Goal: Task Accomplishment & Management: Manage account settings

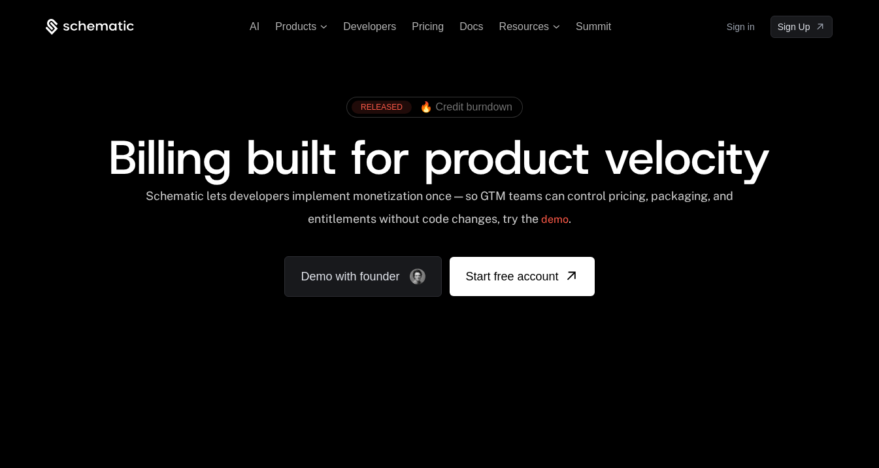
click at [751, 27] on link "Sign in" at bounding box center [740, 26] width 28 height 21
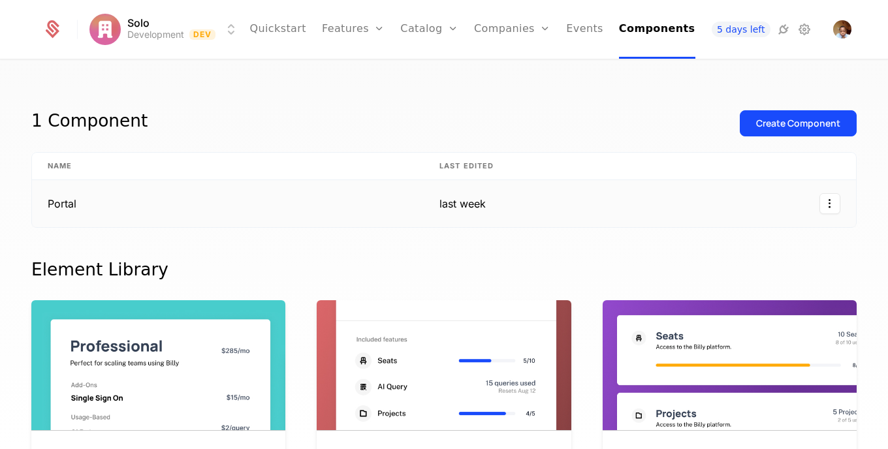
click at [57, 203] on td "Portal" at bounding box center [228, 203] width 392 height 47
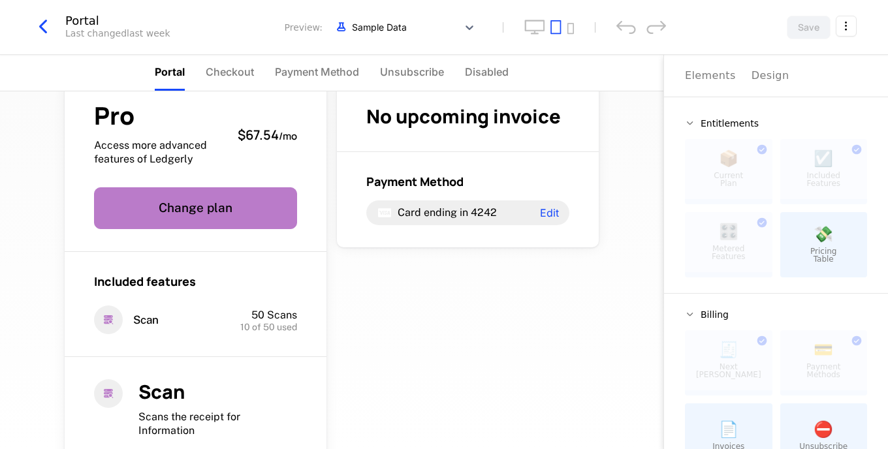
scroll to position [2, 0]
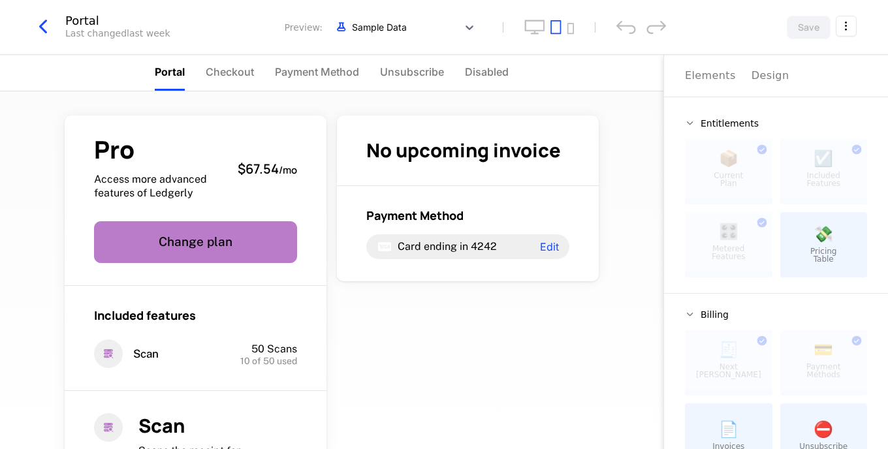
click at [843, 27] on html "Solo Development Dev Quickstart Features Features Flags Catalog Plans Add Ons C…" at bounding box center [444, 224] width 888 height 449
click at [772, 91] on div "Get embed code How to install cmpn_2gcCZ1SXmCU Close" at bounding box center [786, 98] width 106 height 93
click at [770, 84] on div "How to install" at bounding box center [768, 82] width 71 height 13
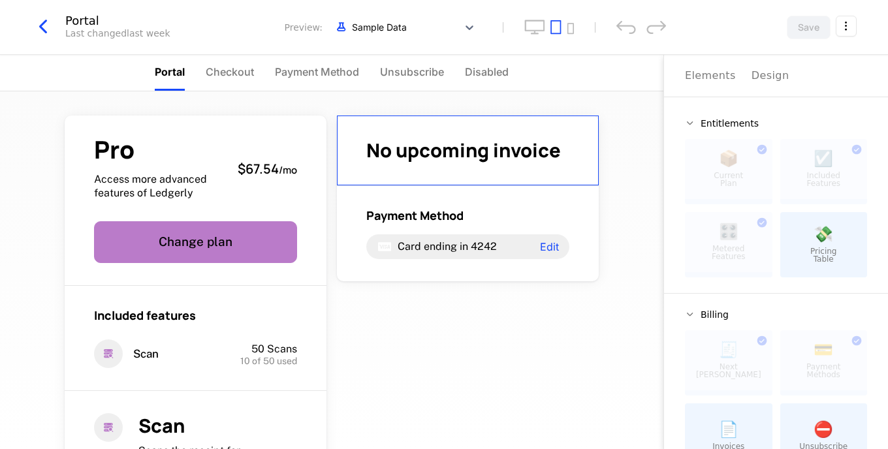
click at [45, 26] on icon "button" at bounding box center [43, 27] width 24 height 24
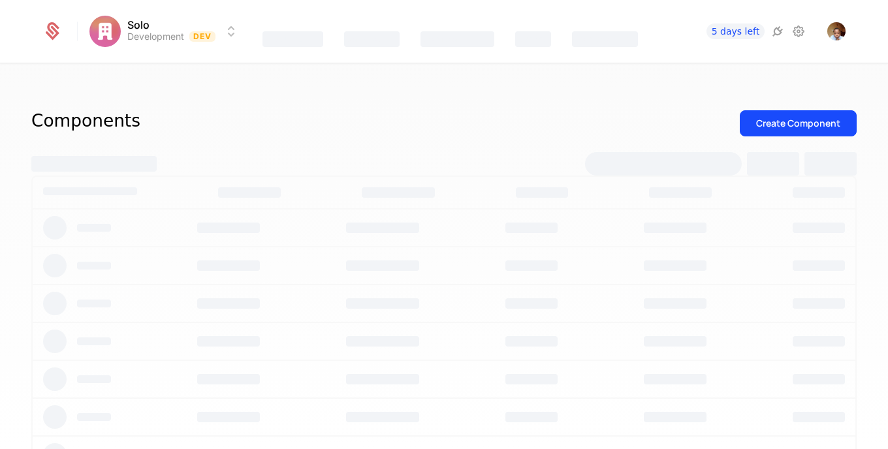
click at [804, 29] on icon at bounding box center [799, 32] width 16 height 16
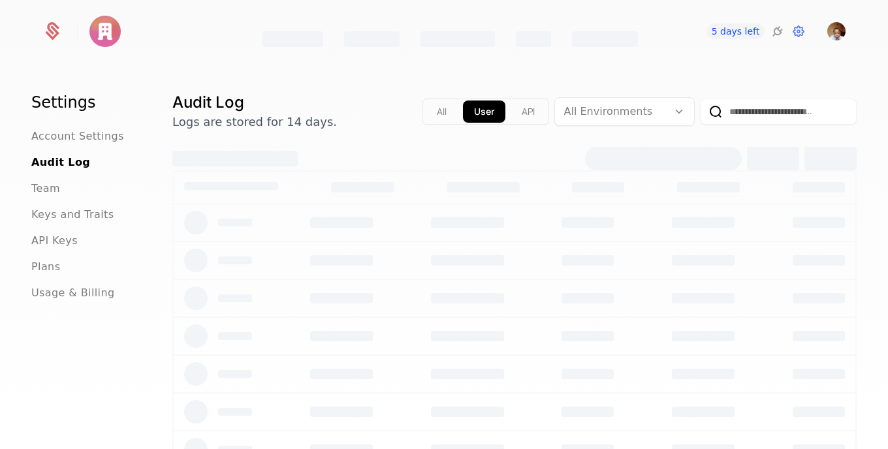
click at [59, 244] on span "API Keys" at bounding box center [54, 241] width 46 height 16
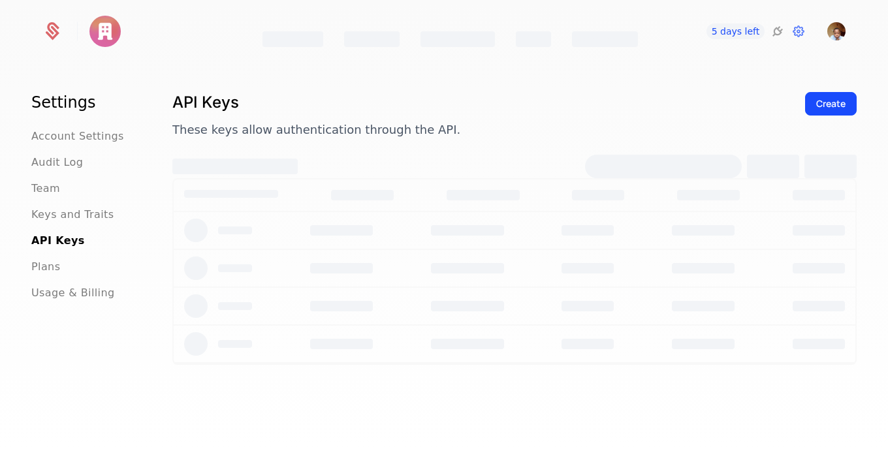
click at [820, 110] on button "Create" at bounding box center [831, 104] width 52 height 24
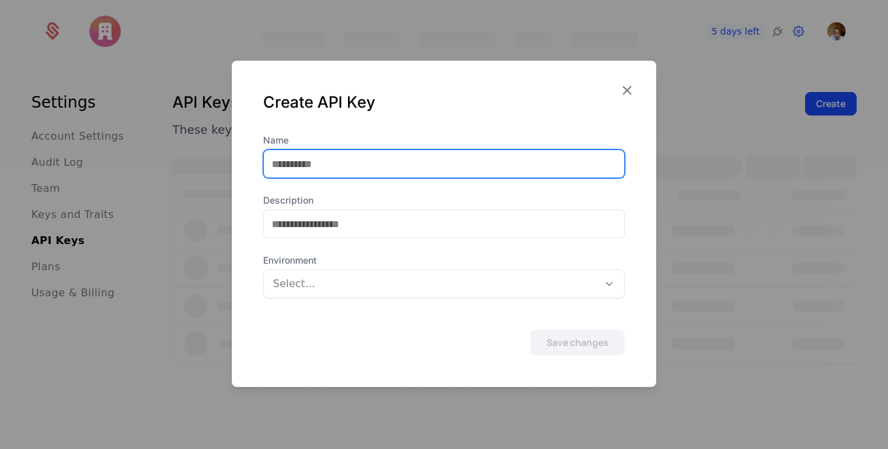
click at [487, 161] on input "Name" at bounding box center [444, 163] width 361 height 27
type input "**********"
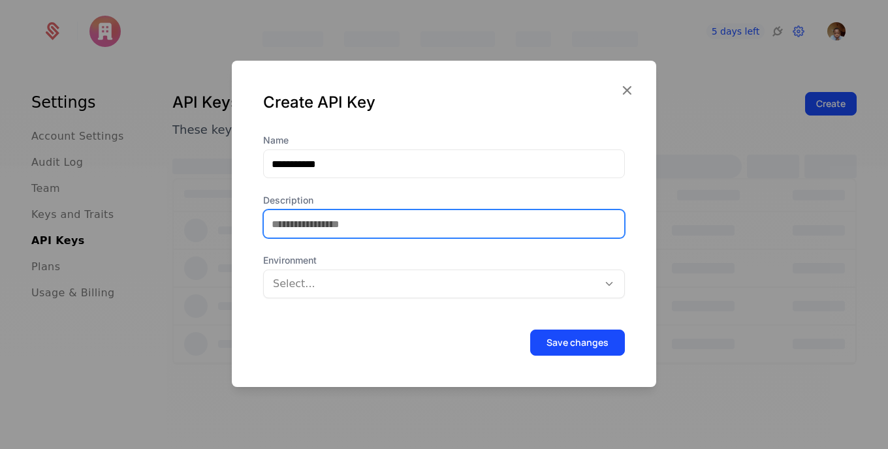
click at [495, 214] on input "Description" at bounding box center [444, 223] width 361 height 27
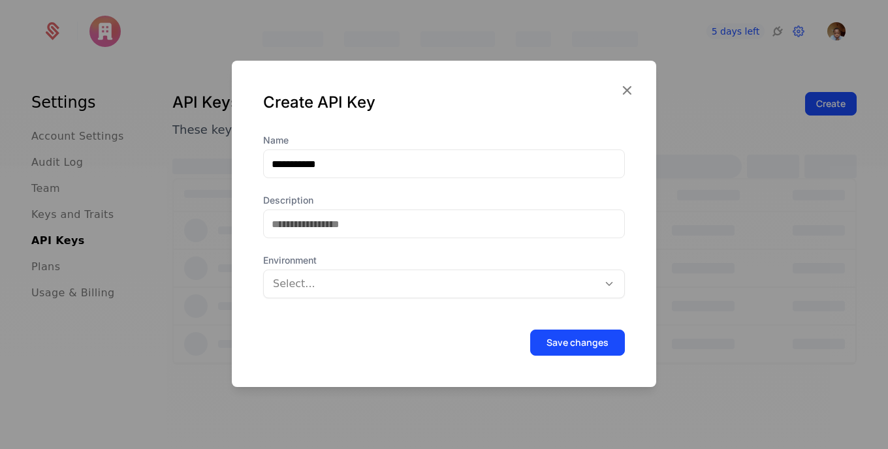
click at [556, 284] on div at bounding box center [431, 284] width 316 height 18
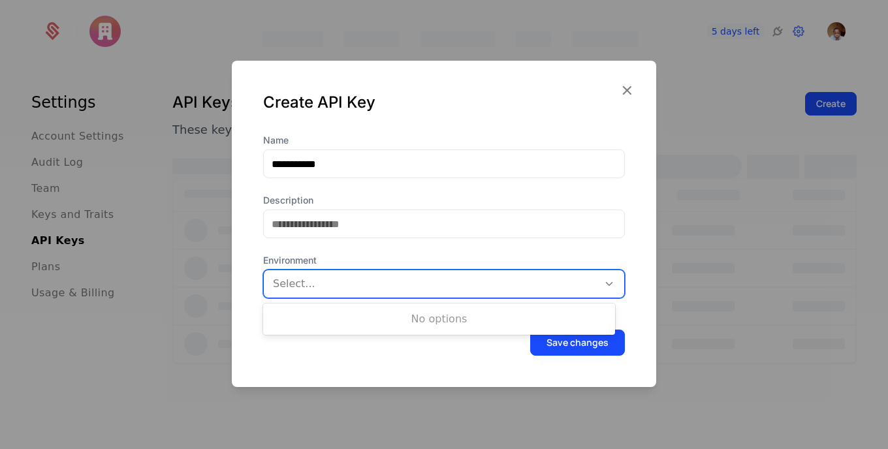
click at [579, 288] on div "Select..." at bounding box center [432, 284] width 319 height 16
click at [566, 336] on button "Save changes" at bounding box center [577, 343] width 95 height 26
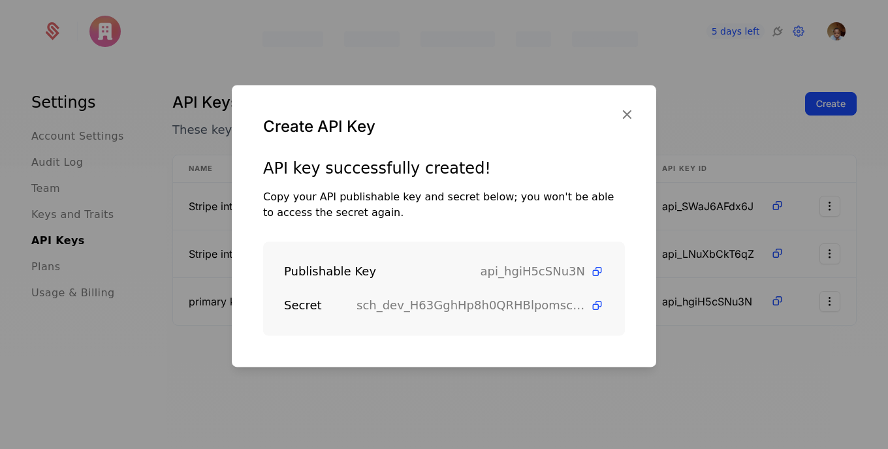
click at [597, 314] on div "Publishable Key api_hgiH5cSNu3N Secret sch_dev_H63GghHp8h0QRHBlpomscwwehAt0udiw" at bounding box center [444, 289] width 362 height 94
click at [591, 305] on icon at bounding box center [598, 306] width 14 height 14
click at [591, 268] on icon at bounding box center [598, 272] width 14 height 14
click at [628, 108] on icon "button" at bounding box center [627, 114] width 17 height 17
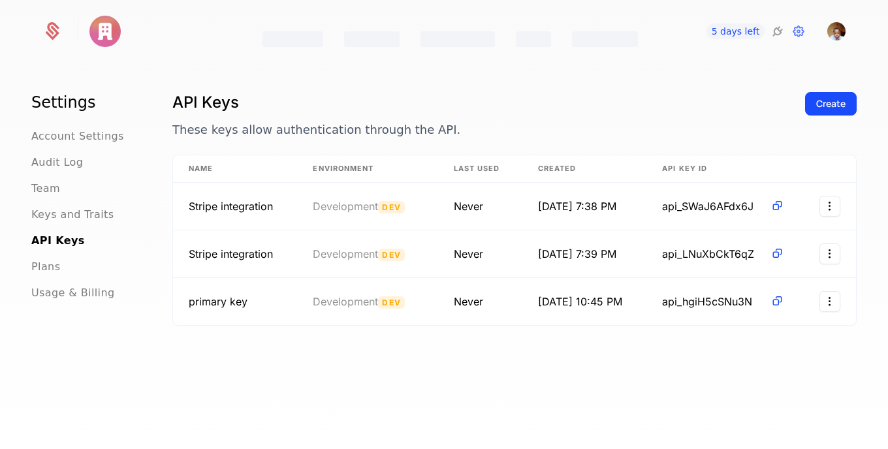
click at [632, 27] on output "Features Catalog Companies Events Components" at bounding box center [450, 31] width 400 height 63
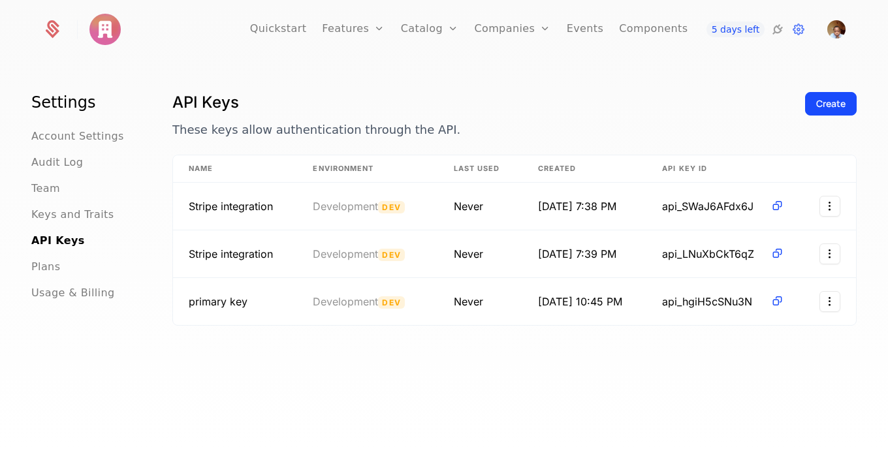
click at [620, 25] on link "Components" at bounding box center [653, 29] width 69 height 59
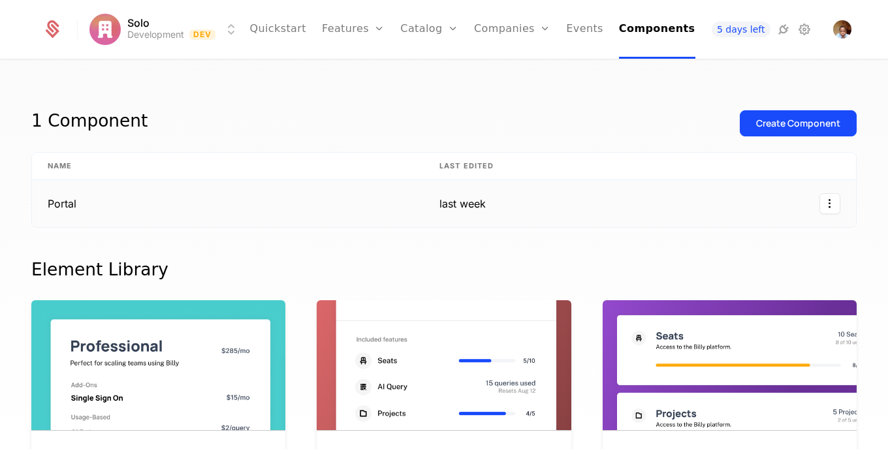
click at [91, 193] on td "Portal" at bounding box center [228, 203] width 392 height 47
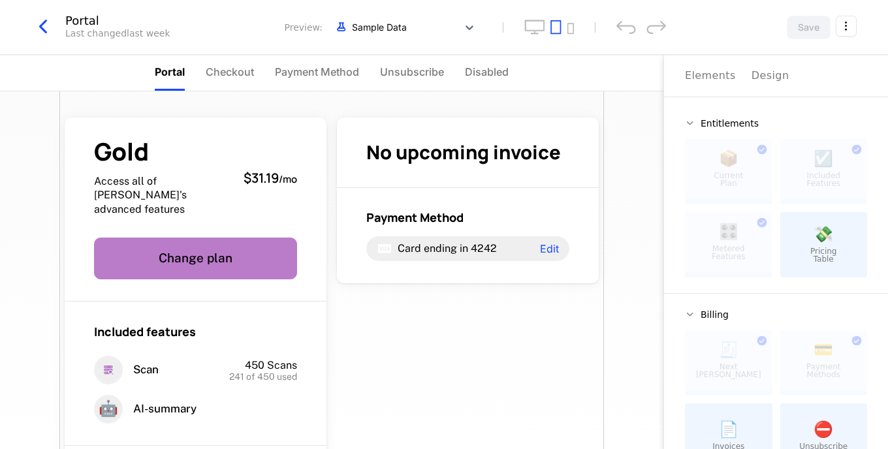
click at [847, 28] on html "Solo Development Dev Quickstart Features Features Flags Catalog Plans Add Ons C…" at bounding box center [444, 224] width 888 height 449
click at [832, 105] on icon "button" at bounding box center [826, 111] width 14 height 14
